Goal: Find specific page/section: Find specific page/section

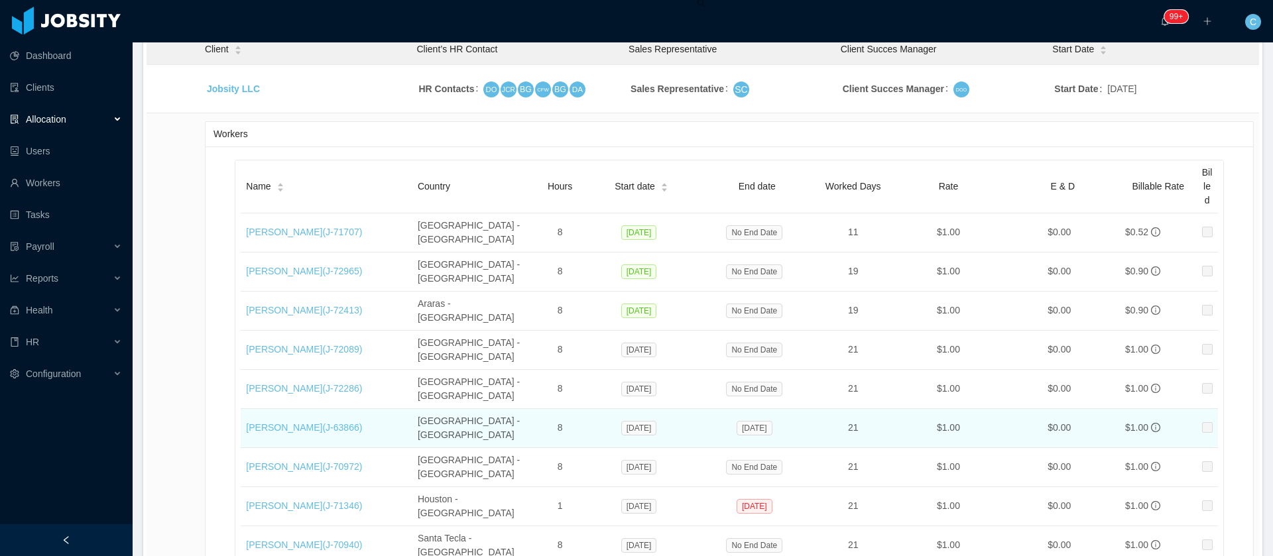
scroll to position [674, 0]
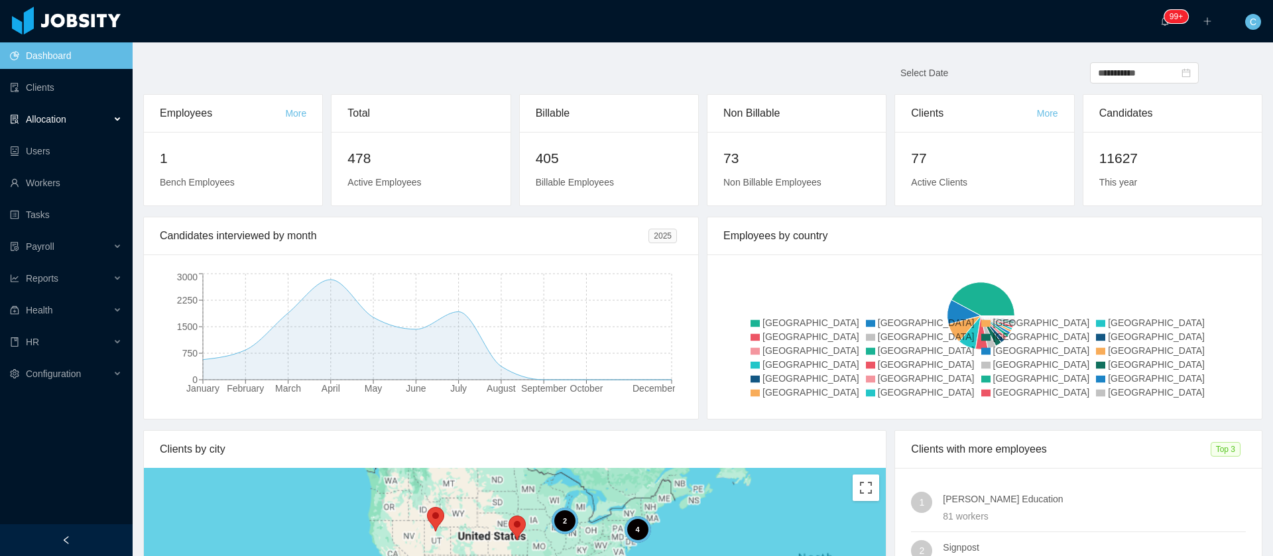
click at [84, 123] on div "Allocation" at bounding box center [66, 119] width 133 height 27
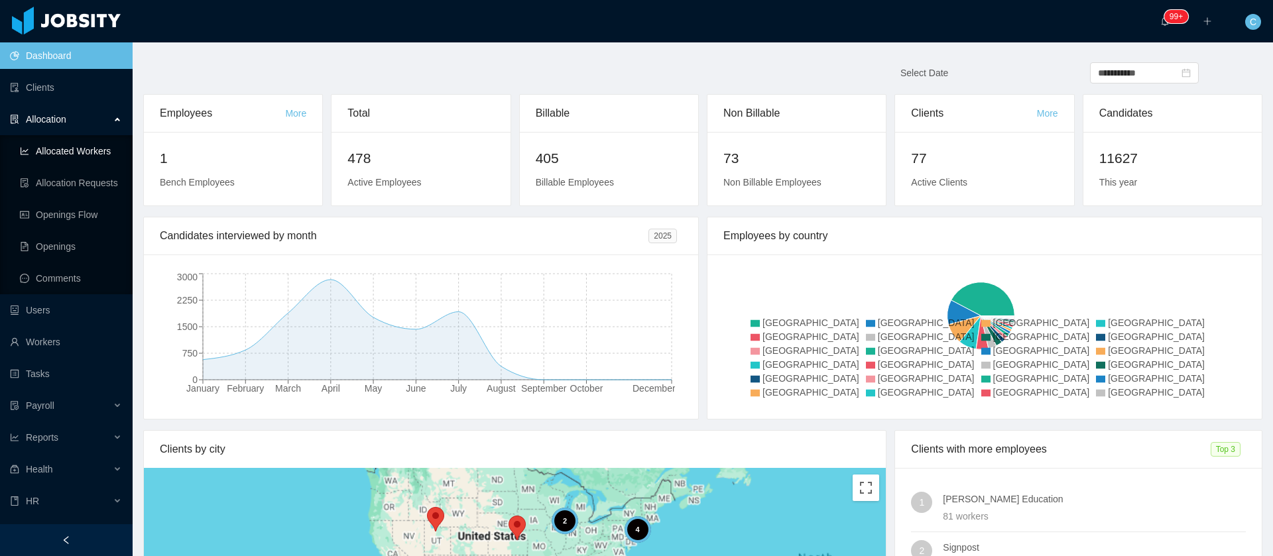
click at [62, 157] on link "Allocated Workers" at bounding box center [71, 151] width 102 height 27
